Goal: Task Accomplishment & Management: Manage account settings

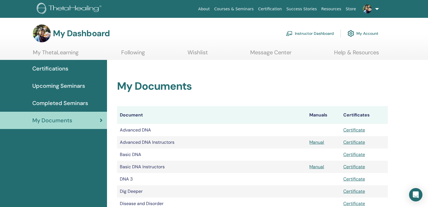
click at [353, 34] on img at bounding box center [351, 33] width 7 height 9
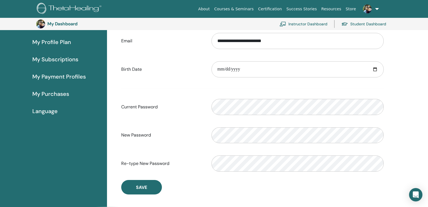
scroll to position [67, 0]
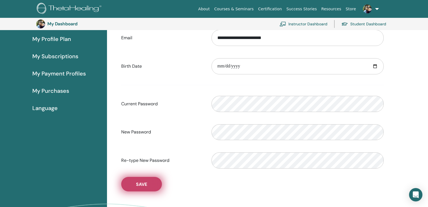
click at [144, 182] on span "Save" at bounding box center [141, 184] width 11 height 6
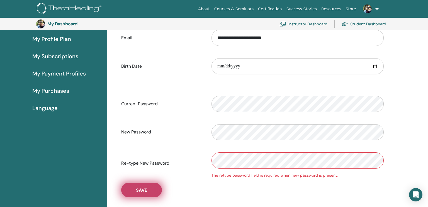
click at [145, 192] on span "Save" at bounding box center [141, 190] width 11 height 6
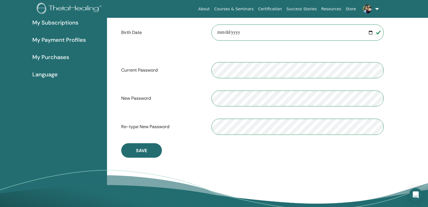
scroll to position [0, 0]
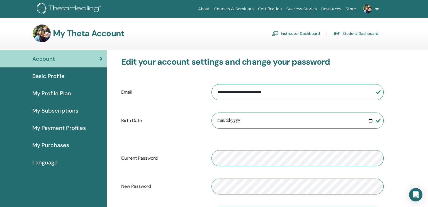
click at [48, 77] on span "Basic Profile" at bounding box center [48, 76] width 32 height 8
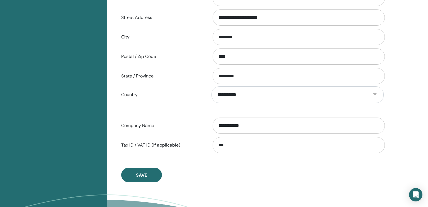
scroll to position [223, 0]
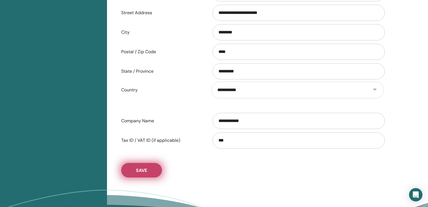
click at [142, 170] on span "Save" at bounding box center [141, 170] width 11 height 6
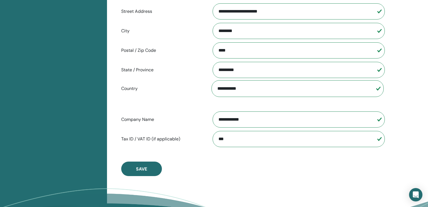
scroll to position [228, 0]
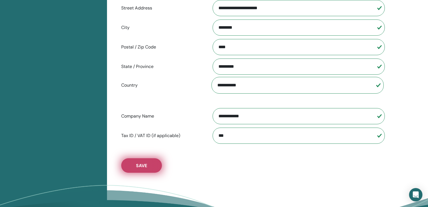
click at [141, 168] on button "Save" at bounding box center [141, 165] width 41 height 14
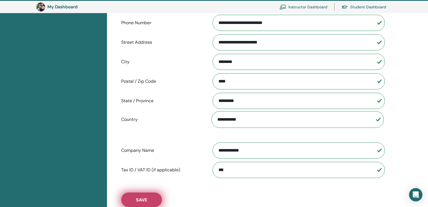
scroll to position [193, 0]
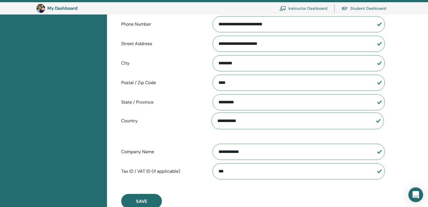
click at [417, 195] on icon "Open Intercom Messenger" at bounding box center [415, 194] width 6 height 7
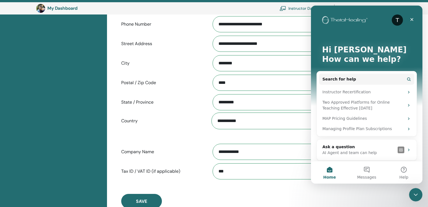
scroll to position [0, 0]
click at [416, 194] on icon "Close Intercom Messenger" at bounding box center [415, 194] width 7 height 7
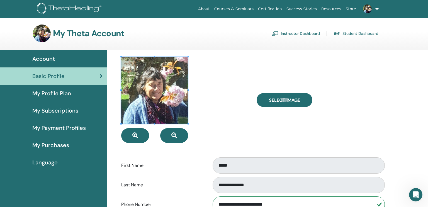
click at [77, 95] on div "My Profile Plan" at bounding box center [53, 93] width 98 height 8
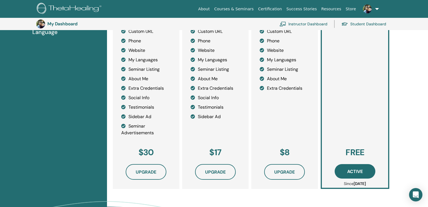
scroll to position [145, 0]
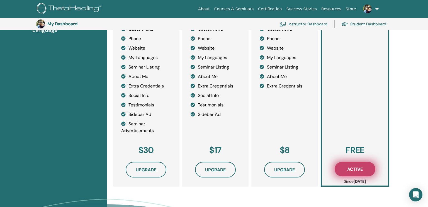
click at [357, 168] on span "Active" at bounding box center [355, 169] width 16 height 6
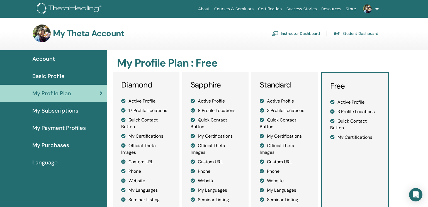
click at [377, 9] on link at bounding box center [369, 9] width 23 height 18
